Goal: Transaction & Acquisition: Purchase product/service

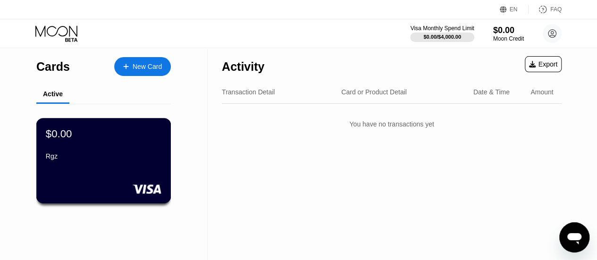
click at [124, 176] on div "$0.00 Rgz" at bounding box center [103, 160] width 135 height 85
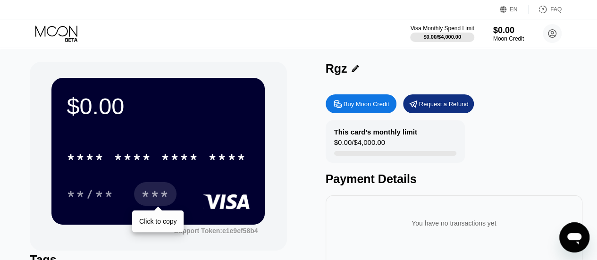
click at [153, 196] on div "***" at bounding box center [155, 195] width 28 height 15
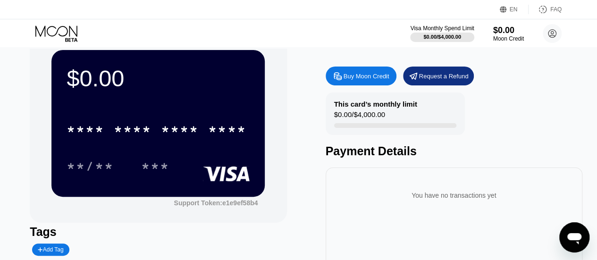
scroll to position [21, 0]
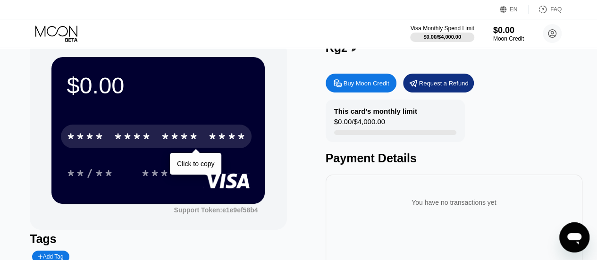
click at [145, 138] on div "* * * *" at bounding box center [133, 137] width 38 height 15
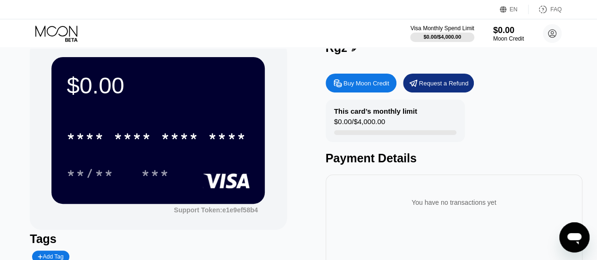
click at [30, 90] on div "$0.00 **** **** **** **** **/** *** Support Token: e1e9ef58b4" at bounding box center [158, 135] width 257 height 189
click at [352, 51] on icon at bounding box center [355, 47] width 7 height 7
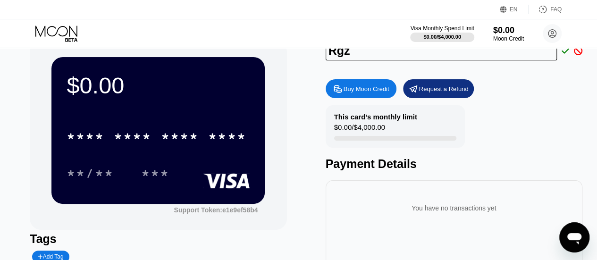
click at [510, 96] on div "Buy Moon Credit Request a Refund" at bounding box center [454, 88] width 257 height 19
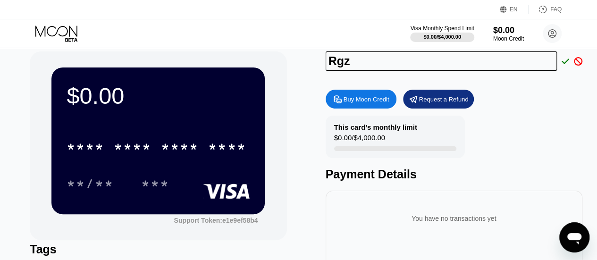
scroll to position [0, 0]
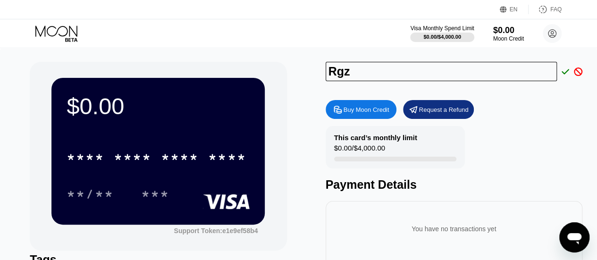
click at [580, 69] on icon at bounding box center [578, 72] width 8 height 8
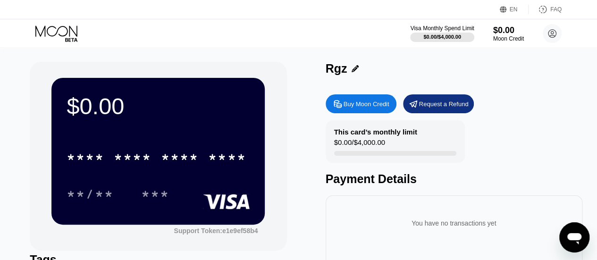
drag, startPoint x: 365, startPoint y: 178, endPoint x: 213, endPoint y: 188, distance: 152.4
click at [365, 178] on div "Payment Details" at bounding box center [454, 179] width 257 height 14
click at [221, 198] on rect at bounding box center [226, 201] width 47 height 15
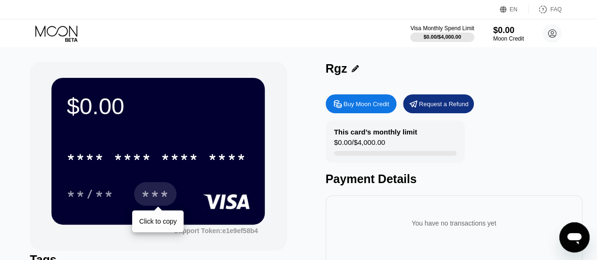
click at [155, 193] on div "***" at bounding box center [155, 195] width 28 height 15
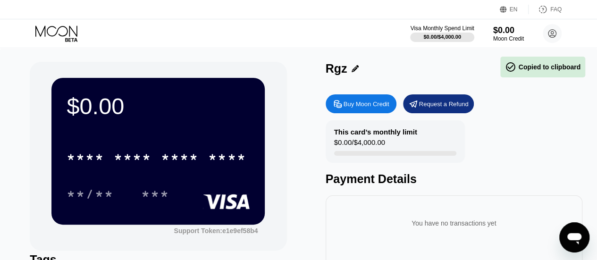
click at [86, 109] on div "$0.00" at bounding box center [158, 106] width 183 height 26
click at [221, 232] on div "Support Token: e1e9ef58b4" at bounding box center [216, 231] width 84 height 8
click at [505, 8] on icon at bounding box center [503, 9] width 7 height 7
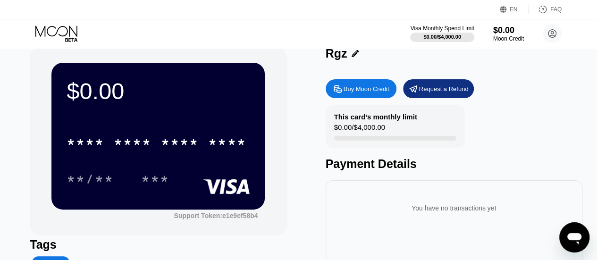
scroll to position [4, 0]
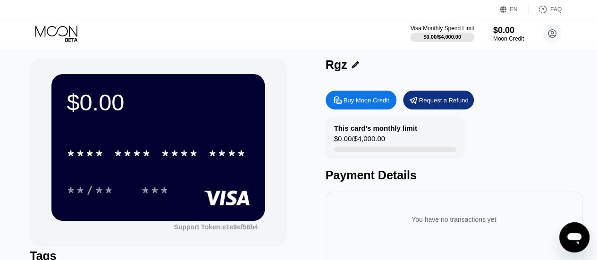
click at [367, 128] on div "This card’s monthly limit" at bounding box center [375, 128] width 83 height 8
click at [436, 101] on div "Request a Refund" at bounding box center [444, 100] width 50 height 8
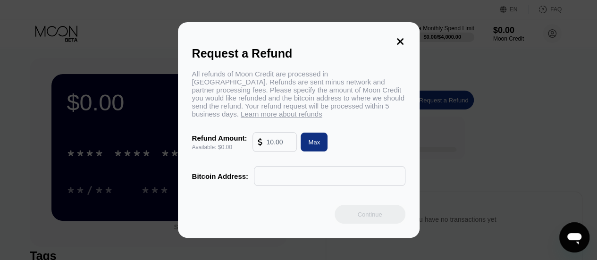
click at [407, 34] on div "Request a Refund All refunds of Moon Credit are processed in Bitcoin. Refunds a…" at bounding box center [299, 130] width 242 height 216
click at [398, 42] on icon at bounding box center [400, 41] width 7 height 7
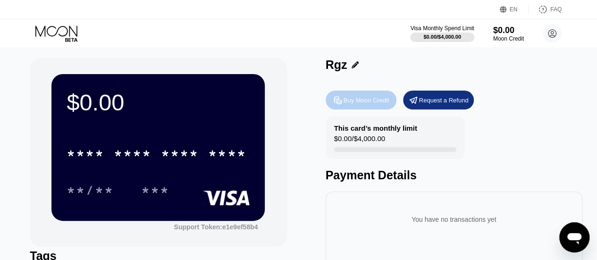
click at [374, 104] on div "Buy Moon Credit" at bounding box center [367, 100] width 46 height 8
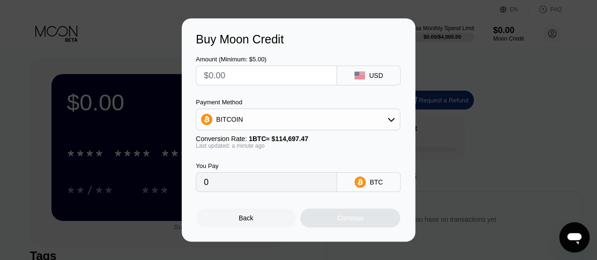
click at [242, 218] on div "Back" at bounding box center [246, 218] width 15 height 8
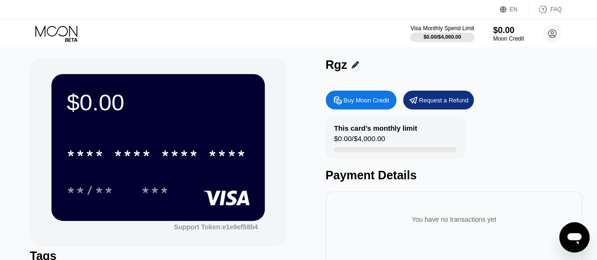
click at [63, 39] on icon at bounding box center [57, 33] width 44 height 17
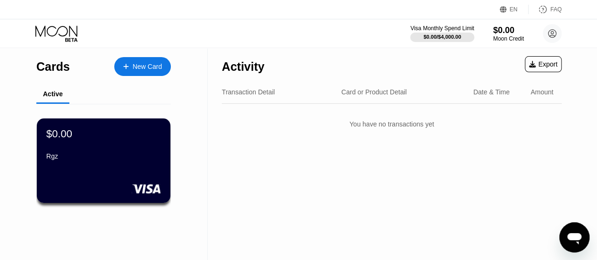
click at [120, 71] on div "New Card" at bounding box center [142, 66] width 57 height 19
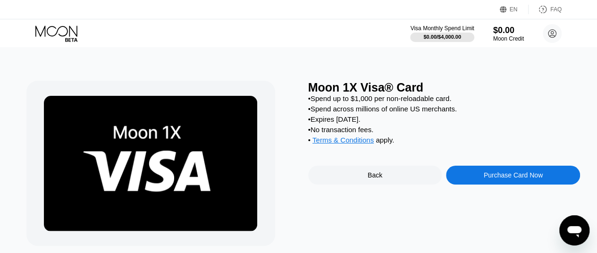
click at [387, 185] on div "Back" at bounding box center [375, 175] width 134 height 19
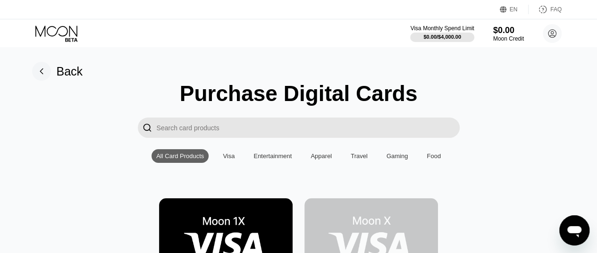
click at [234, 159] on div "Visa" at bounding box center [229, 156] width 12 height 7
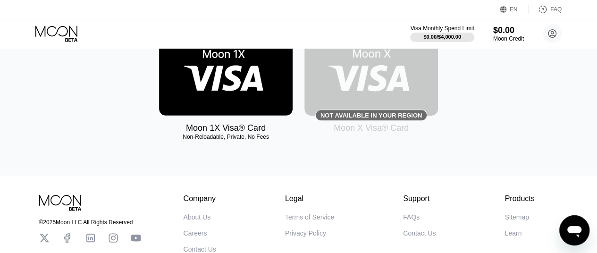
click at [378, 82] on img at bounding box center [372, 73] width 134 height 85
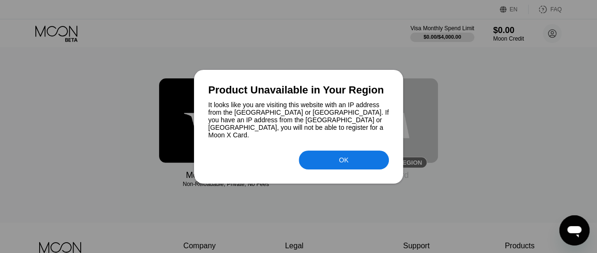
click at [380, 127] on div "It looks like you are visiting this website with an IP address from the USA or …" at bounding box center [298, 120] width 181 height 38
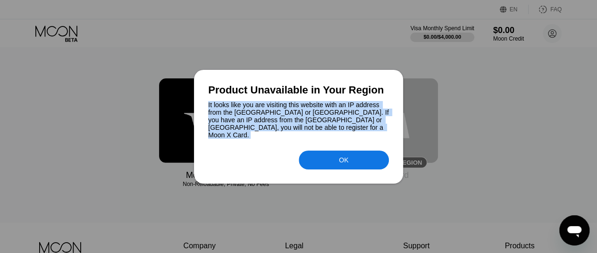
drag, startPoint x: 207, startPoint y: 107, endPoint x: 254, endPoint y: 114, distance: 47.3
click at [263, 144] on div "Product Unavailable in Your Region It looks like you are visiting this website …" at bounding box center [298, 127] width 209 height 114
click at [329, 158] on div "OK" at bounding box center [344, 160] width 90 height 19
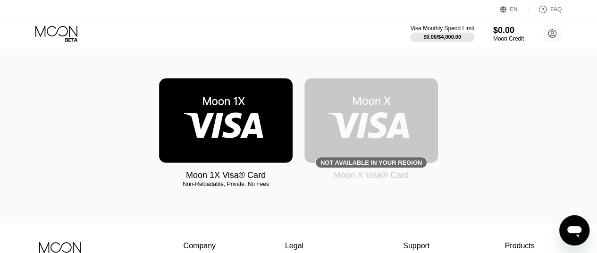
click at [526, 115] on div "Moon 1X Visa® Card Non-Reloadable, Private, No Fees Not available in your regio…" at bounding box center [299, 129] width 576 height 102
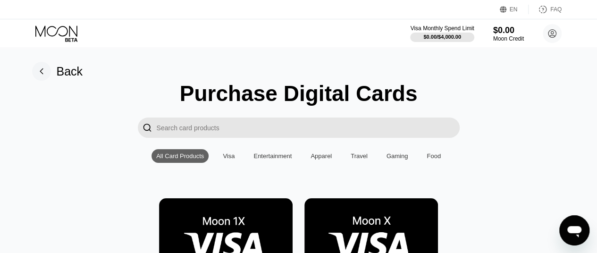
click at [375, 230] on img at bounding box center [372, 240] width 134 height 85
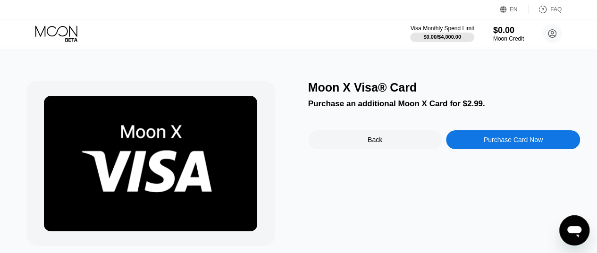
click at [492, 144] on div "Purchase Card Now" at bounding box center [513, 140] width 59 height 8
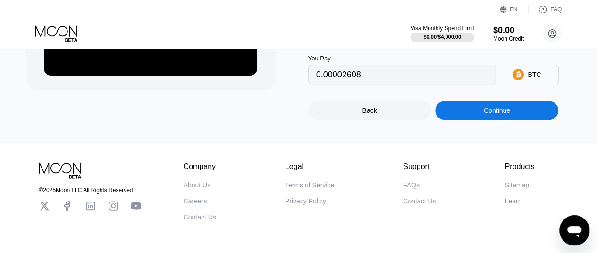
scroll to position [144, 0]
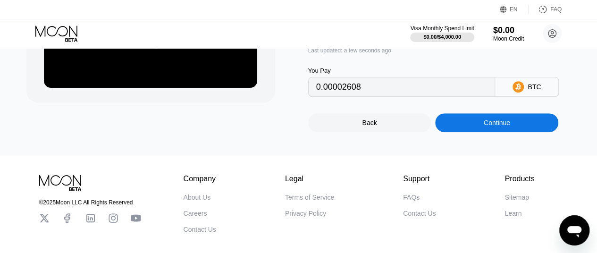
click at [370, 126] on div "Back" at bounding box center [369, 123] width 15 height 8
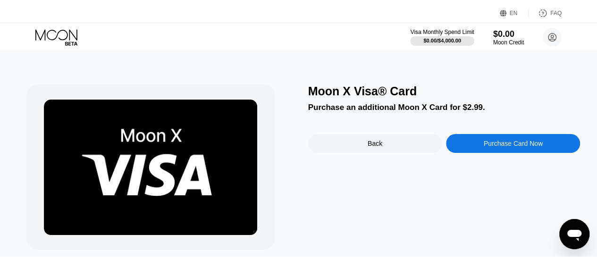
scroll to position [0, 0]
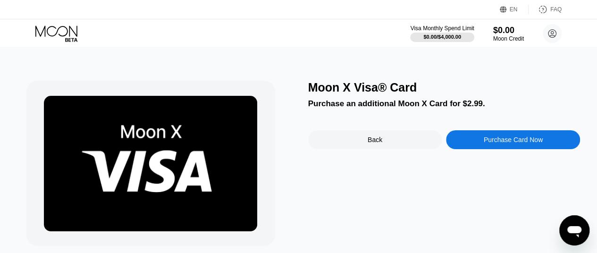
click at [385, 143] on div "Back" at bounding box center [375, 139] width 134 height 19
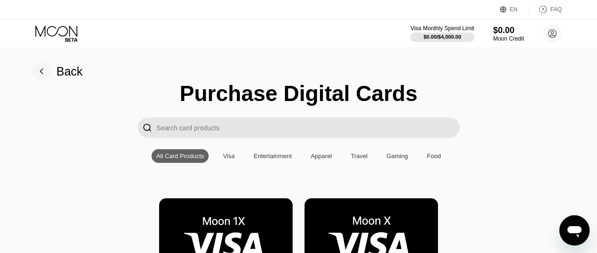
click at [66, 73] on div "Back" at bounding box center [70, 72] width 26 height 14
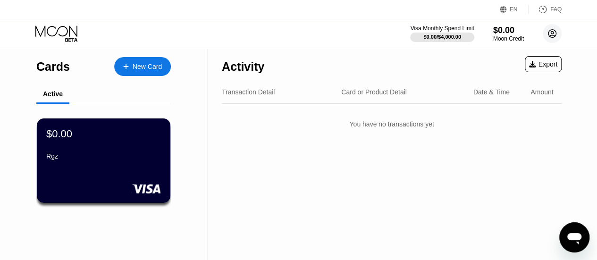
click at [556, 34] on icon at bounding box center [553, 34] width 8 height 8
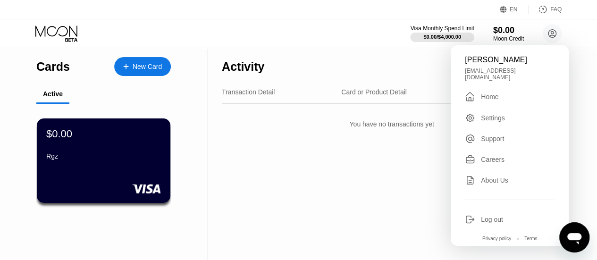
click at [492, 114] on div "Settings" at bounding box center [493, 118] width 24 height 8
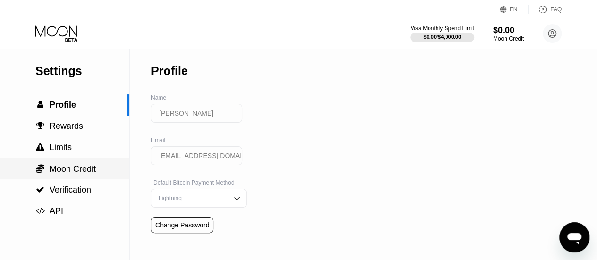
click at [74, 169] on span "Moon Credit" at bounding box center [73, 168] width 46 height 9
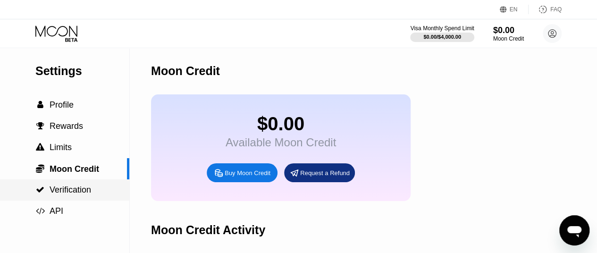
click at [82, 195] on span "Verification" at bounding box center [71, 189] width 42 height 9
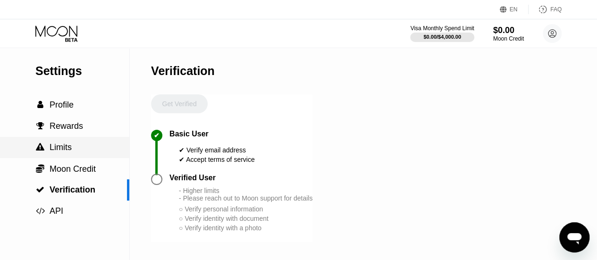
click at [71, 140] on div " Limits" at bounding box center [64, 147] width 129 height 21
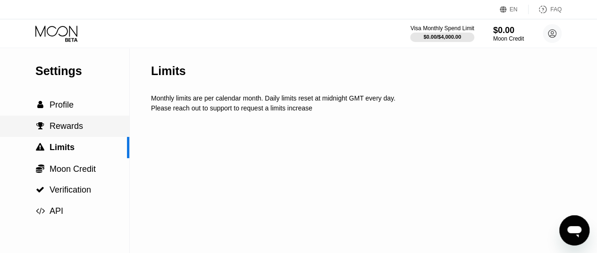
click at [71, 118] on div " Rewards" at bounding box center [64, 126] width 129 height 21
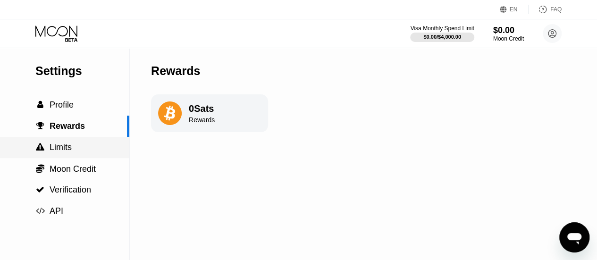
click at [63, 147] on span "Limits" at bounding box center [61, 147] width 22 height 9
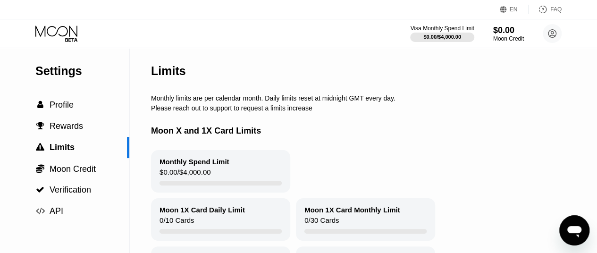
click at [195, 179] on div "$0.00 / $4,000.00" at bounding box center [185, 174] width 51 height 13
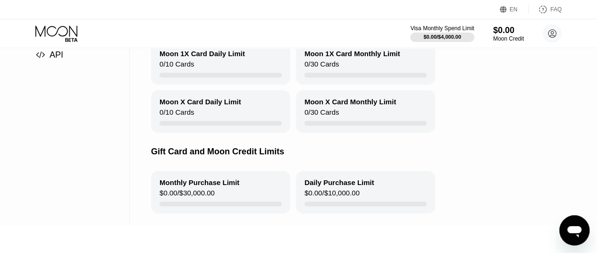
scroll to position [87, 0]
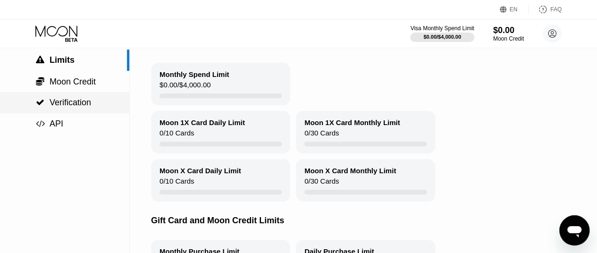
click at [59, 103] on span "Verification" at bounding box center [71, 102] width 42 height 9
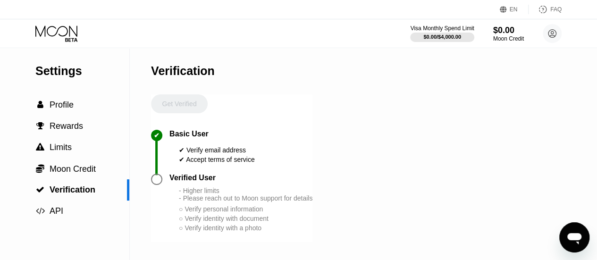
click at [187, 189] on div "Verified User - Higher limits - Please reach out to Moon support for details ○ …" at bounding box center [241, 203] width 143 height 59
click at [200, 202] on div "- Higher limits - Please reach out to Moon support for details" at bounding box center [246, 194] width 134 height 15
click at [280, 180] on div "Verified User" at bounding box center [241, 178] width 143 height 8
click at [227, 182] on div "Verified User" at bounding box center [241, 178] width 143 height 8
click at [229, 182] on div "Verified User" at bounding box center [241, 178] width 143 height 8
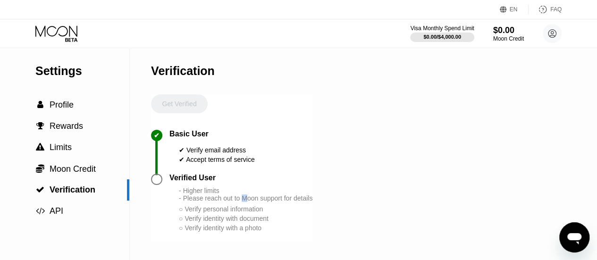
click at [244, 202] on div "- Higher limits - Please reach out to Moon support for details" at bounding box center [246, 194] width 134 height 15
click at [157, 185] on div at bounding box center [156, 179] width 11 height 11
click at [185, 103] on div "Get Verified" at bounding box center [179, 111] width 57 height 35
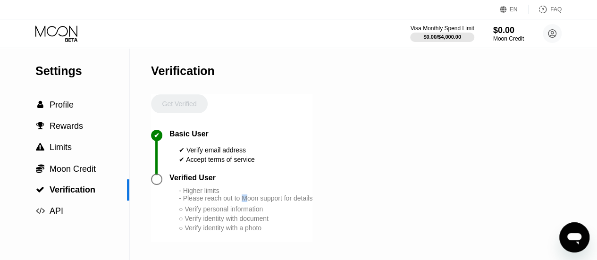
click at [185, 103] on div "Get Verified" at bounding box center [179, 111] width 57 height 35
click at [447, 33] on div at bounding box center [442, 37] width 65 height 9
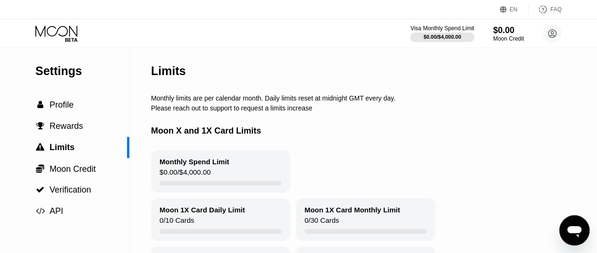
click at [207, 181] on div "$0.00 / $4,000.00" at bounding box center [185, 174] width 51 height 13
click at [81, 168] on span "Moon Credit" at bounding box center [73, 168] width 46 height 9
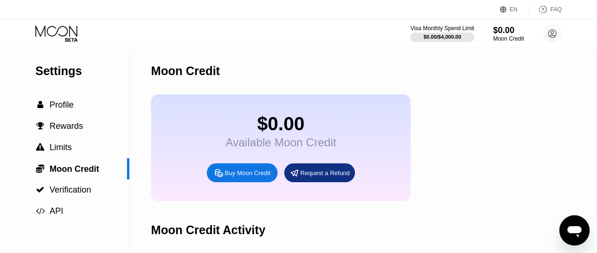
click at [240, 177] on div "Buy Moon Credit" at bounding box center [248, 173] width 46 height 8
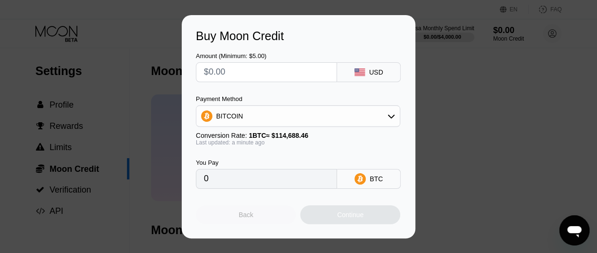
click at [256, 220] on div "Back" at bounding box center [246, 214] width 100 height 19
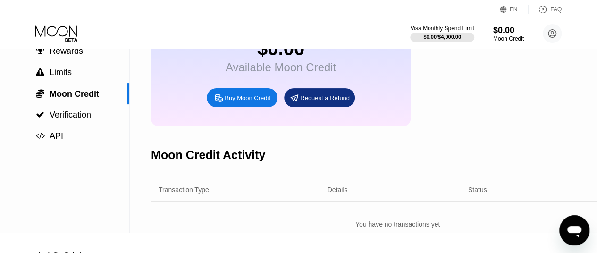
scroll to position [60, 0]
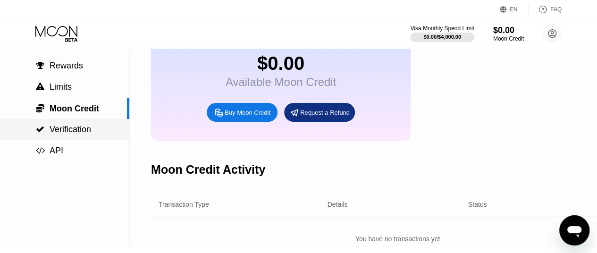
click at [84, 124] on div " Verification" at bounding box center [64, 129] width 129 height 21
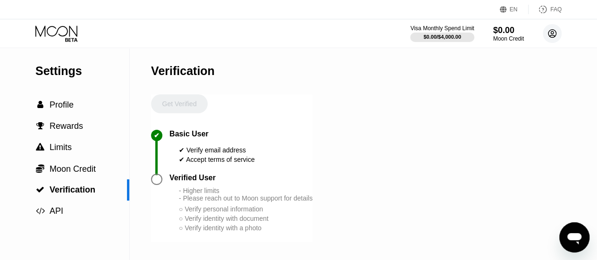
click at [549, 36] on circle at bounding box center [552, 33] width 19 height 19
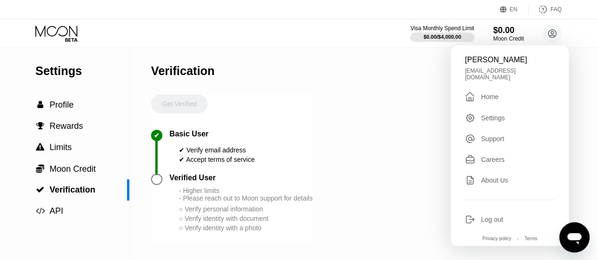
click at [499, 156] on div "Careers" at bounding box center [493, 160] width 24 height 8
click at [50, 127] on span "Rewards" at bounding box center [67, 125] width 34 height 9
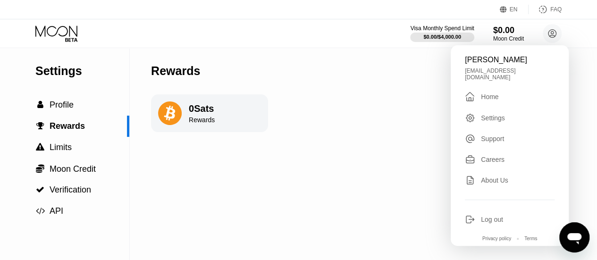
click at [150, 112] on div "Settings  Profile  Rewards  Limits  Moon Credit  Verification  API Reward…" at bounding box center [298, 154] width 597 height 212
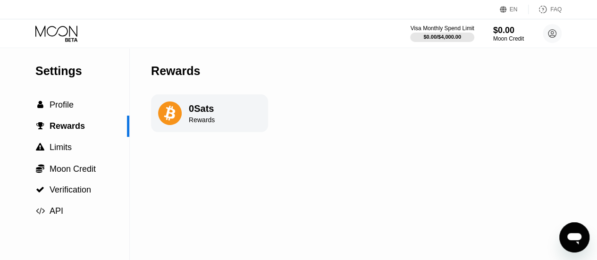
click at [237, 119] on div "0 Sats Rewards" at bounding box center [209, 113] width 117 height 38
click at [212, 119] on div "Rewards" at bounding box center [202, 120] width 26 height 8
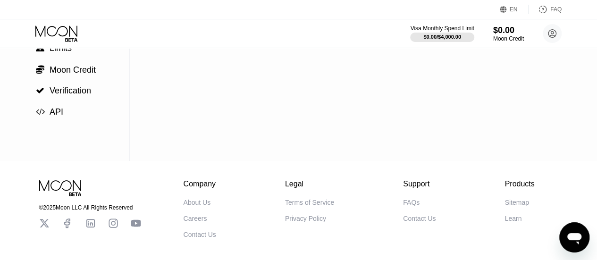
scroll to position [47, 0]
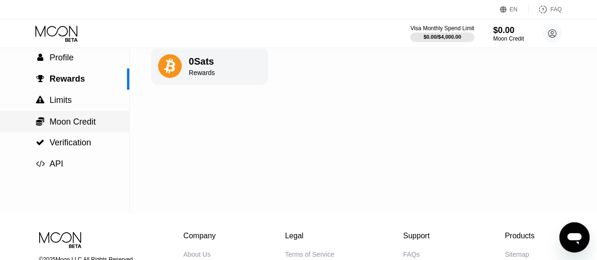
click at [57, 121] on span "Moon Credit" at bounding box center [73, 121] width 46 height 9
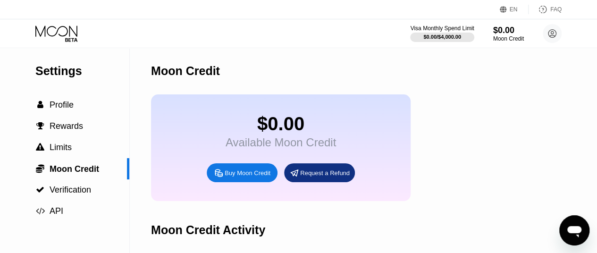
click at [251, 177] on div "Buy Moon Credit" at bounding box center [248, 173] width 46 height 8
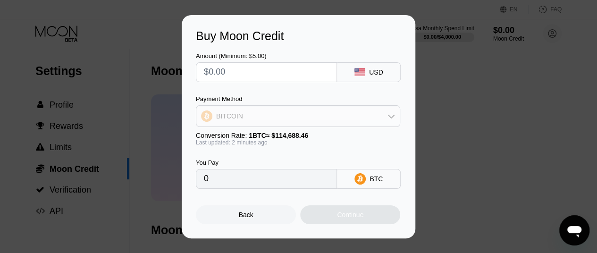
click at [268, 121] on div "BITCOIN" at bounding box center [297, 116] width 203 height 19
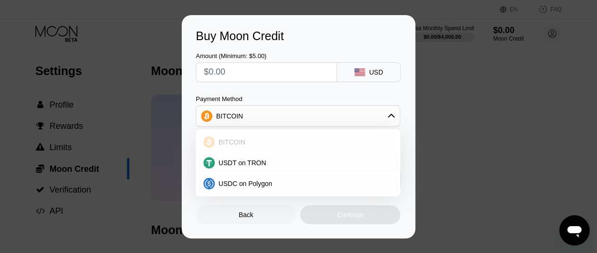
click at [251, 144] on div "BITCOIN" at bounding box center [304, 142] width 178 height 8
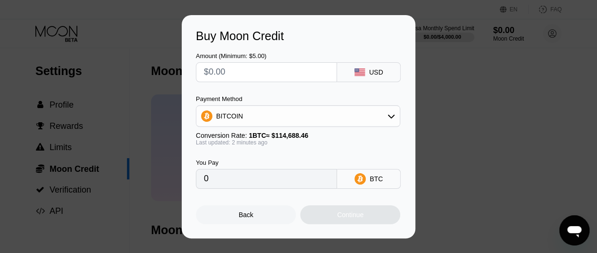
click at [254, 70] on input "text" at bounding box center [266, 72] width 125 height 19
click at [231, 179] on input "0" at bounding box center [266, 179] width 125 height 19
click at [297, 64] on input "text" at bounding box center [266, 72] width 125 height 19
type input "$1"
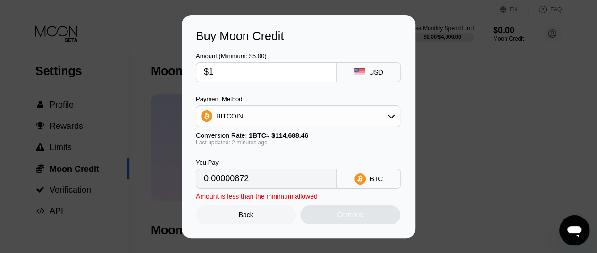
type input "0.00000872"
click at [296, 64] on input "$1" at bounding box center [266, 72] width 125 height 19
click at [294, 68] on input "$1" at bounding box center [266, 72] width 125 height 19
type input "$2"
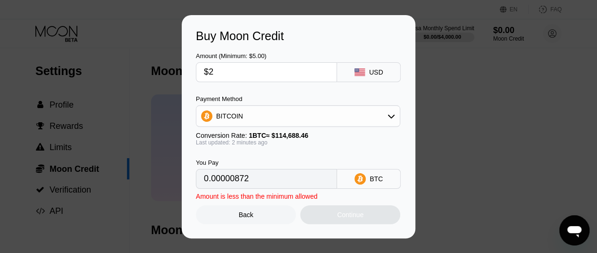
type input "0.00001744"
click at [294, 68] on input "$2" at bounding box center [266, 72] width 125 height 19
type input "$2"
click at [358, 175] on div "BTC" at bounding box center [369, 179] width 64 height 20
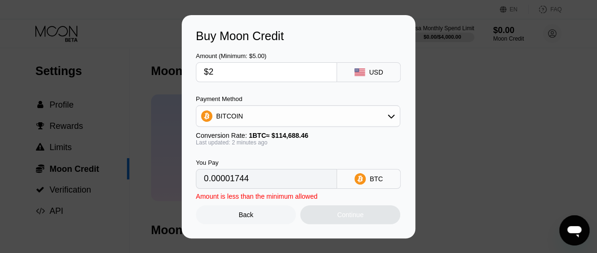
click at [364, 104] on div "Payment Method BITCOIN" at bounding box center [298, 111] width 204 height 32
click at [365, 119] on div "BITCOIN" at bounding box center [297, 116] width 203 height 19
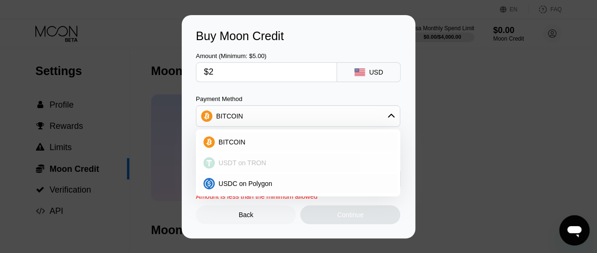
click at [240, 169] on div "USDT on TRON" at bounding box center [298, 162] width 199 height 19
type input "2.02"
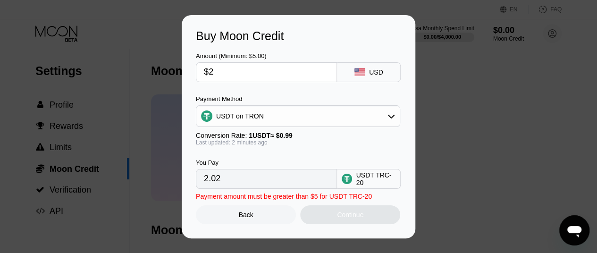
click at [238, 69] on input "$2" at bounding box center [266, 72] width 125 height 19
click at [257, 214] on div "Back" at bounding box center [246, 214] width 100 height 19
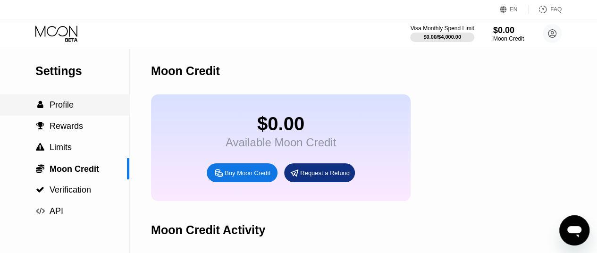
click at [71, 110] on span "Profile" at bounding box center [62, 104] width 24 height 9
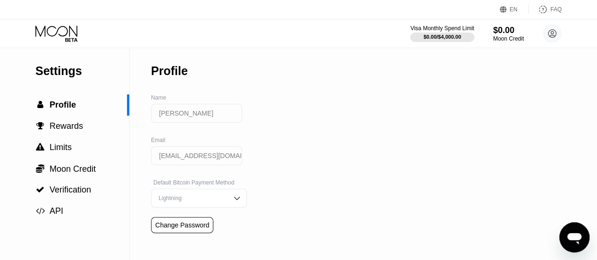
click at [232, 203] on img at bounding box center [236, 198] width 9 height 9
click at [199, 183] on div "On-Chain" at bounding box center [198, 179] width 85 height 7
click at [237, 203] on div "On-Chain" at bounding box center [199, 198] width 96 height 19
click at [235, 203] on img at bounding box center [236, 198] width 9 height 9
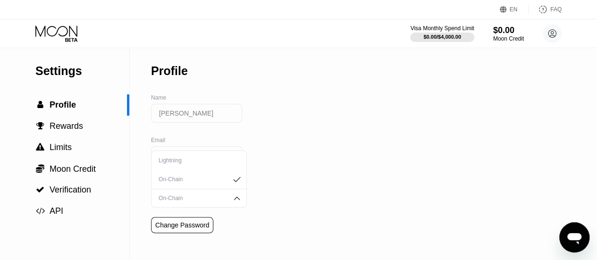
click at [208, 170] on div "Lightning" at bounding box center [199, 160] width 95 height 19
drag, startPoint x: 127, startPoint y: 107, endPoint x: 429, endPoint y: 99, distance: 301.8
click at [182, 152] on div "Settings  Profile  Rewards  Limits  Moon Credit  Verification  API Profil…" at bounding box center [298, 164] width 597 height 233
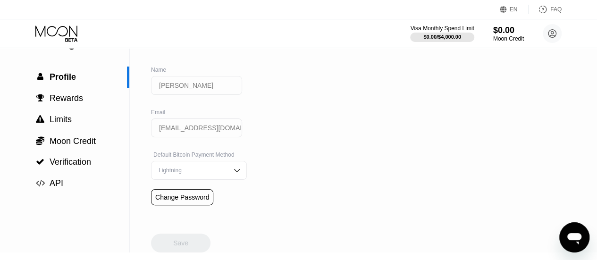
scroll to position [27, 0]
click at [56, 100] on span "Rewards" at bounding box center [67, 98] width 34 height 9
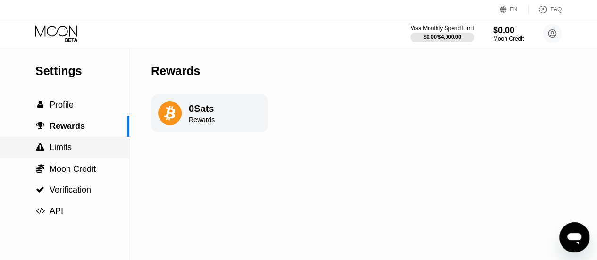
click at [54, 151] on span "Limits" at bounding box center [61, 147] width 22 height 9
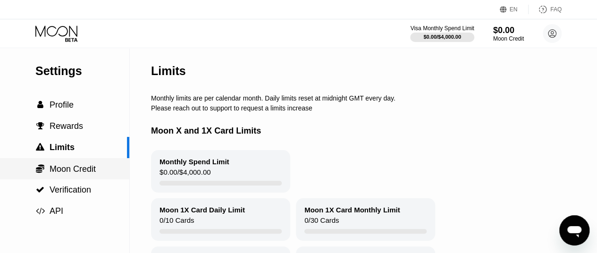
click at [71, 170] on span "Moon Credit" at bounding box center [73, 168] width 46 height 9
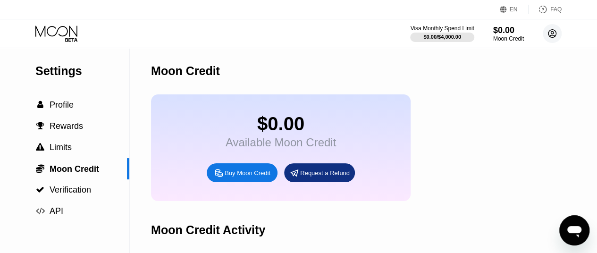
click at [554, 37] on circle at bounding box center [552, 33] width 19 height 19
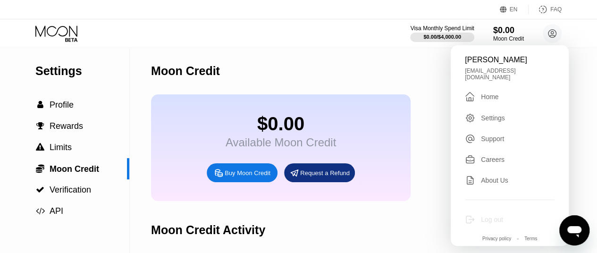
click at [486, 216] on div "Log out" at bounding box center [492, 220] width 22 height 8
